Goal: Task Accomplishment & Management: Manage account settings

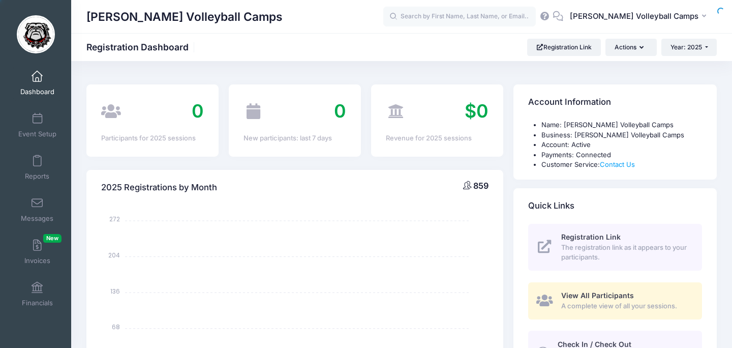
select select
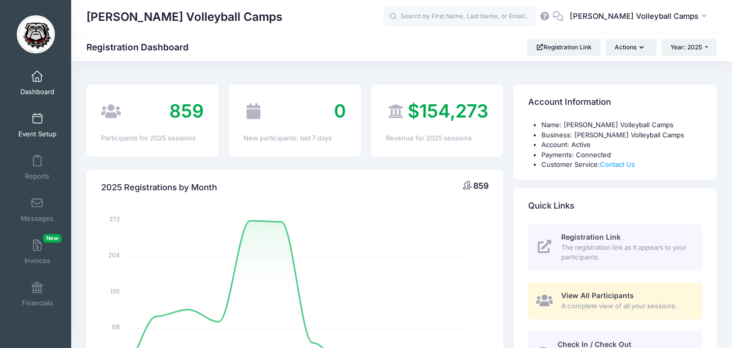
click at [37, 122] on span at bounding box center [37, 118] width 0 height 11
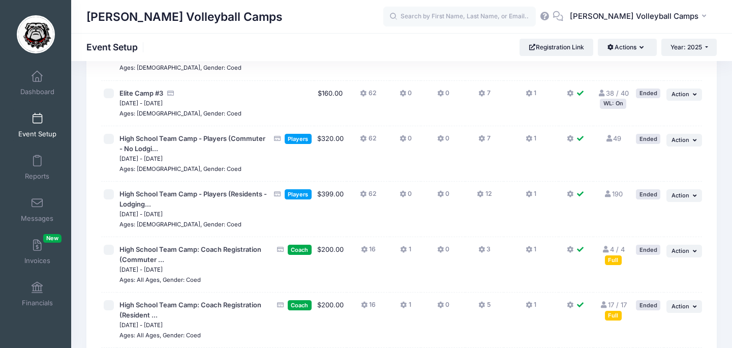
scroll to position [790, 0]
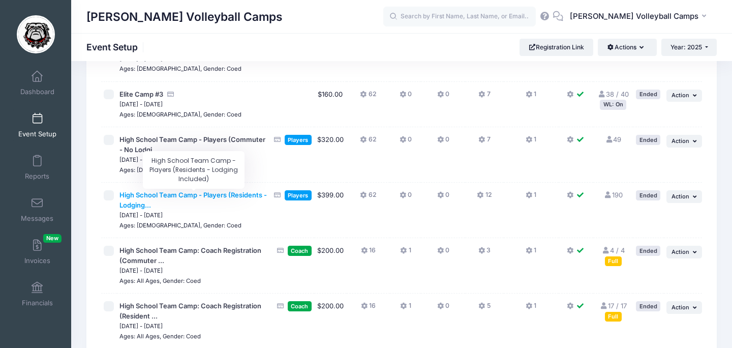
click at [192, 194] on span "High School Team Camp - Players (Residents - Lodging..." at bounding box center [192, 200] width 147 height 18
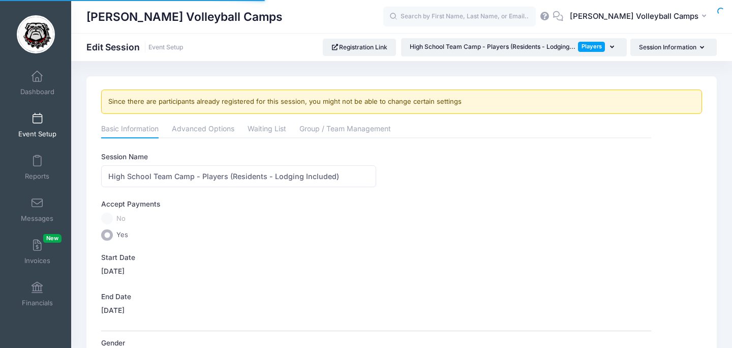
select select "0"
click at [205, 128] on link "Advanced Options" at bounding box center [203, 129] width 63 height 18
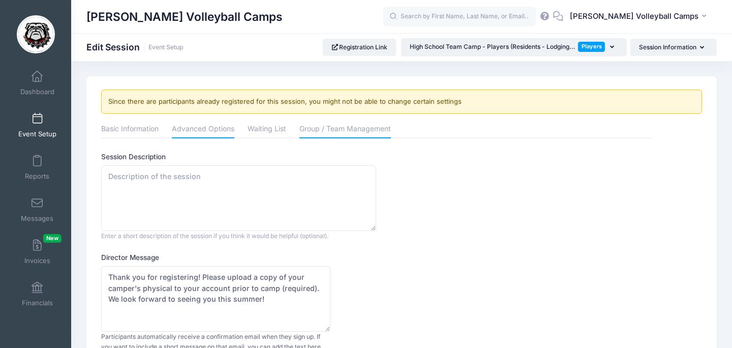
click at [315, 124] on link "Group / Team Management" at bounding box center [344, 129] width 91 height 18
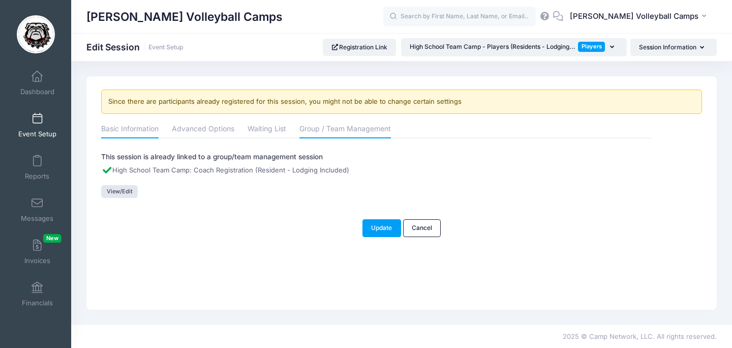
click at [126, 134] on link "Basic Information" at bounding box center [129, 129] width 57 height 18
